Goal: Information Seeking & Learning: Check status

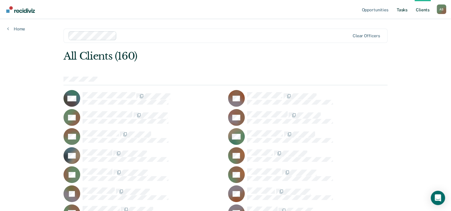
click at [400, 11] on link "Tasks" at bounding box center [402, 9] width 13 height 19
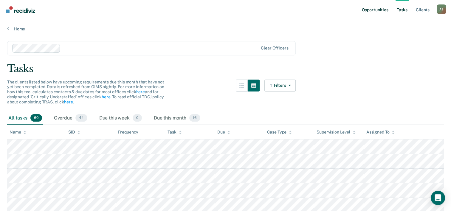
click at [373, 13] on link "Opportunities" at bounding box center [374, 9] width 29 height 19
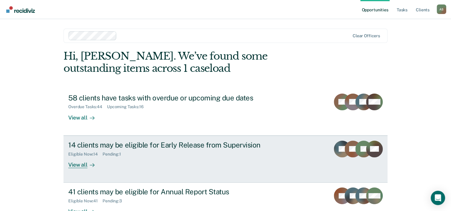
click at [220, 144] on div "14 clients may be eligible for Early Release from Supervision" at bounding box center [172, 145] width 209 height 9
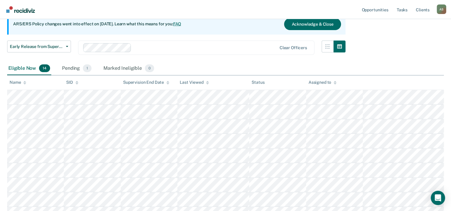
scroll to position [7, 0]
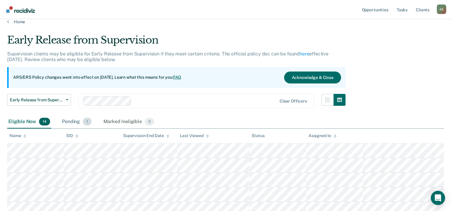
click at [81, 122] on div "Pending 1" at bounding box center [77, 121] width 32 height 13
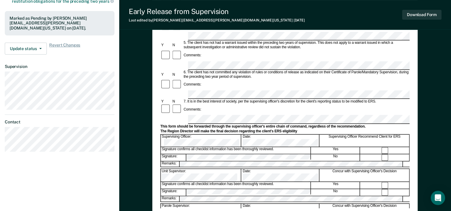
scroll to position [149, 0]
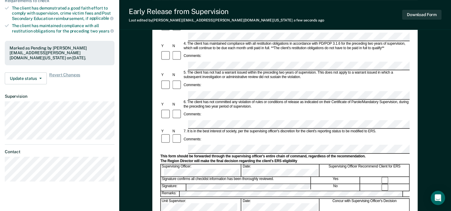
drag, startPoint x: 106, startPoint y: 74, endPoint x: 111, endPoint y: 75, distance: 4.7
click at [106, 74] on div "Update status Revert from Pending Mark Ineligible Revert Changes" at bounding box center [60, 78] width 110 height 12
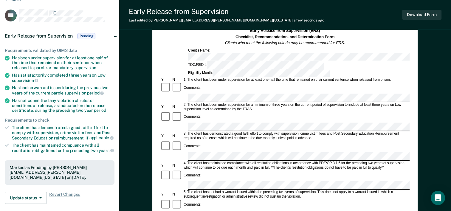
scroll to position [0, 0]
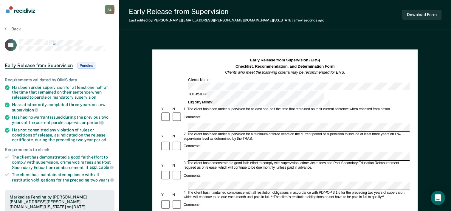
click at [114, 82] on ul "Requirements validated by OIMS data Has been under supervision for at least one…" at bounding box center [60, 130] width 110 height 105
click at [107, 81] on div "Requirements validated by OIMS data" at bounding box center [60, 80] width 110 height 5
drag, startPoint x: 83, startPoint y: 27, endPoint x: 72, endPoint y: 30, distance: 11.3
click at [75, 30] on div "Back" at bounding box center [60, 32] width 110 height 13
click at [19, 29] on button "Back" at bounding box center [13, 28] width 16 height 5
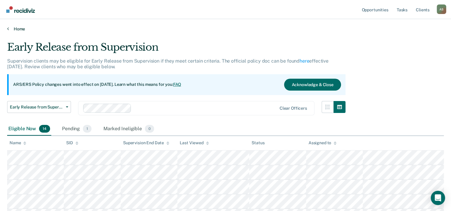
click at [16, 27] on link "Home" at bounding box center [225, 28] width 437 height 5
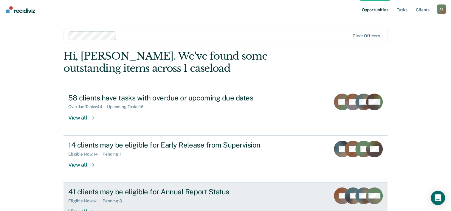
click at [142, 191] on div "41 clients may be eligible for Annual Report Status" at bounding box center [172, 192] width 209 height 9
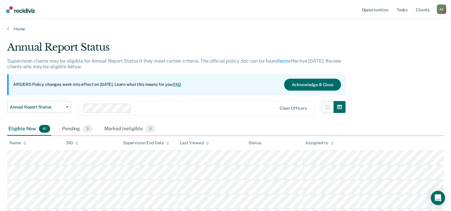
click at [93, 129] on div "Eligible Now 41 Pending 3 Marked Ineligible 0" at bounding box center [81, 129] width 149 height 13
click at [88, 129] on span "3" at bounding box center [88, 129] width 10 height 8
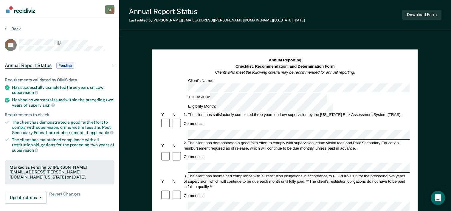
click at [172, 151] on div at bounding box center [177, 156] width 11 height 11
click at [105, 56] on div "Annual Report Status Pending" at bounding box center [59, 65] width 119 height 19
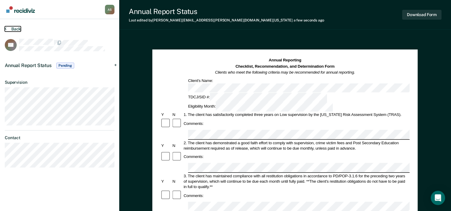
click at [12, 30] on button "Back" at bounding box center [13, 28] width 16 height 5
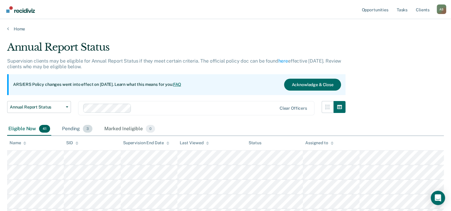
click at [82, 130] on div "Pending 3" at bounding box center [77, 129] width 33 height 13
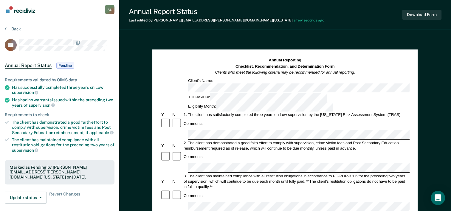
click at [105, 65] on div "Annual Report Status Pending" at bounding box center [59, 65] width 119 height 19
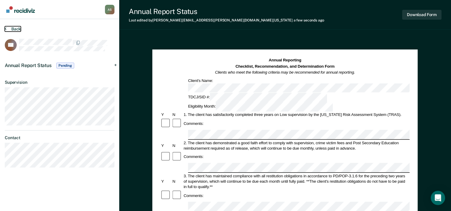
click at [6, 26] on button "Back" at bounding box center [13, 28] width 16 height 5
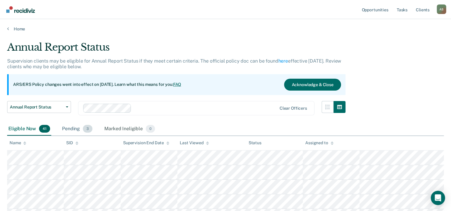
click at [82, 126] on div "Pending 3" at bounding box center [77, 129] width 33 height 13
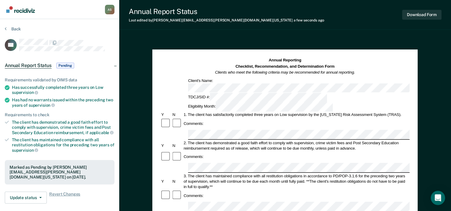
click at [15, 31] on div "Back" at bounding box center [60, 32] width 110 height 13
click at [14, 27] on button "Back" at bounding box center [13, 28] width 16 height 5
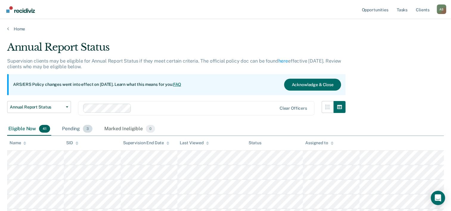
click at [79, 130] on div "Pending 3" at bounding box center [77, 129] width 33 height 13
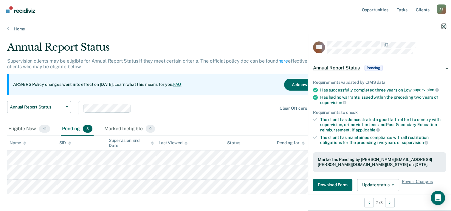
click at [442, 27] on icon "button" at bounding box center [444, 26] width 4 height 4
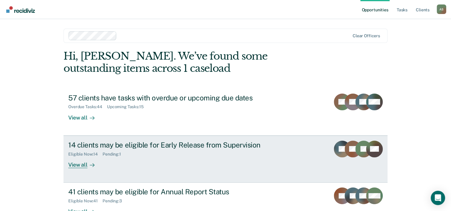
click at [188, 144] on div "14 clients may be eligible for Early Release from Supervision" at bounding box center [172, 145] width 209 height 9
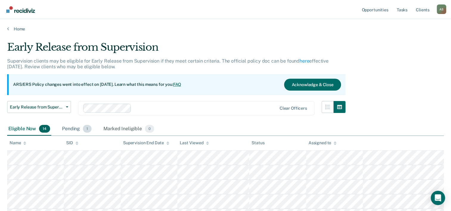
click at [83, 128] on span "1" at bounding box center [87, 129] width 9 height 8
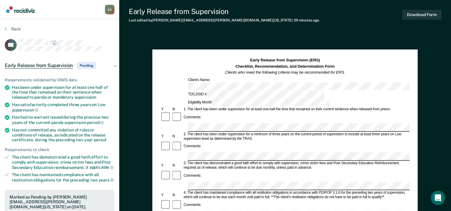
click at [103, 35] on div "Back" at bounding box center [60, 32] width 110 height 13
click at [96, 53] on article "LH Early Release from Supervision Pending Requirements validated by OIMS data H…" at bounding box center [60, 185] width 110 height 292
click at [12, 27] on button "Back" at bounding box center [13, 28] width 16 height 5
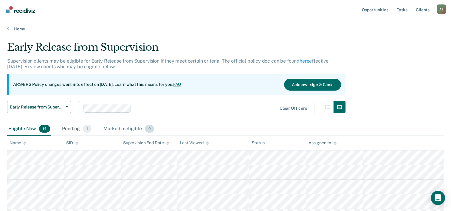
click at [122, 129] on div "Marked Ineligible 0" at bounding box center [128, 129] width 53 height 13
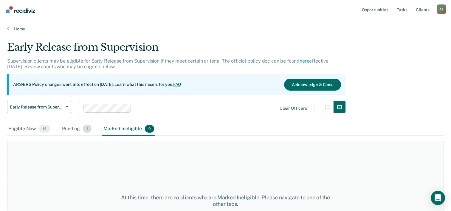
click at [67, 129] on div "Pending 1" at bounding box center [77, 129] width 32 height 13
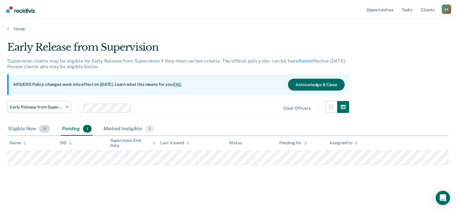
click at [30, 129] on div "Eligible Now 14" at bounding box center [29, 129] width 44 height 13
